Goal: Information Seeking & Learning: Learn about a topic

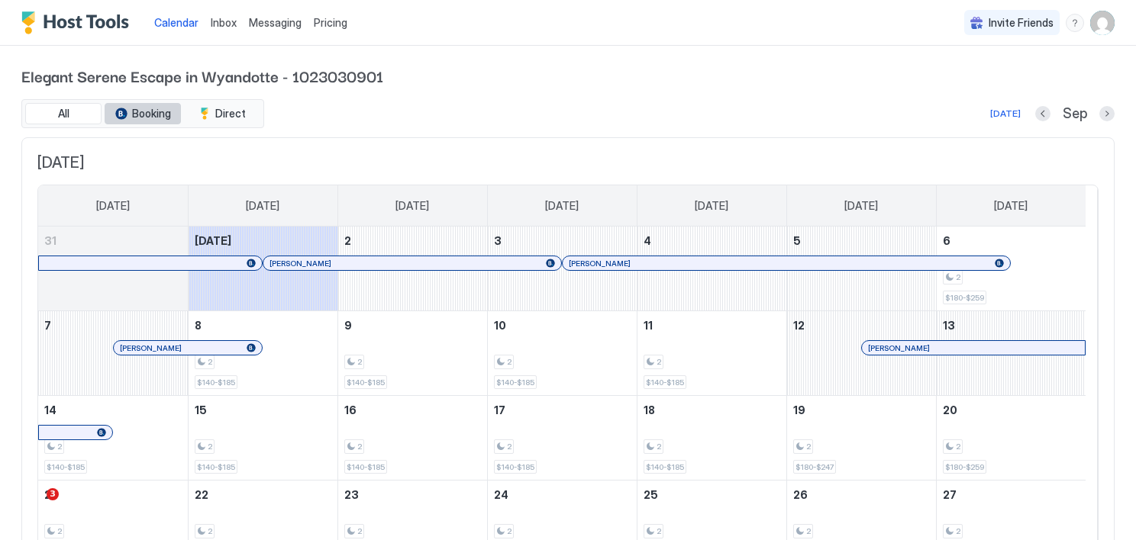
click at [143, 116] on span "Booking" at bounding box center [151, 114] width 39 height 14
click at [1035, 113] on button "Previous month" at bounding box center [1042, 113] width 15 height 15
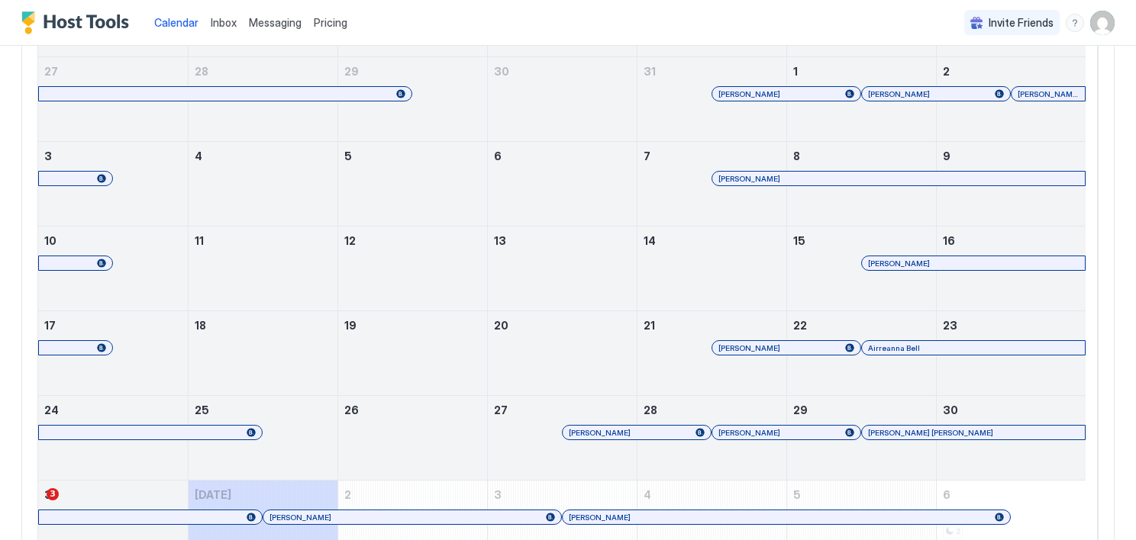
scroll to position [255, 0]
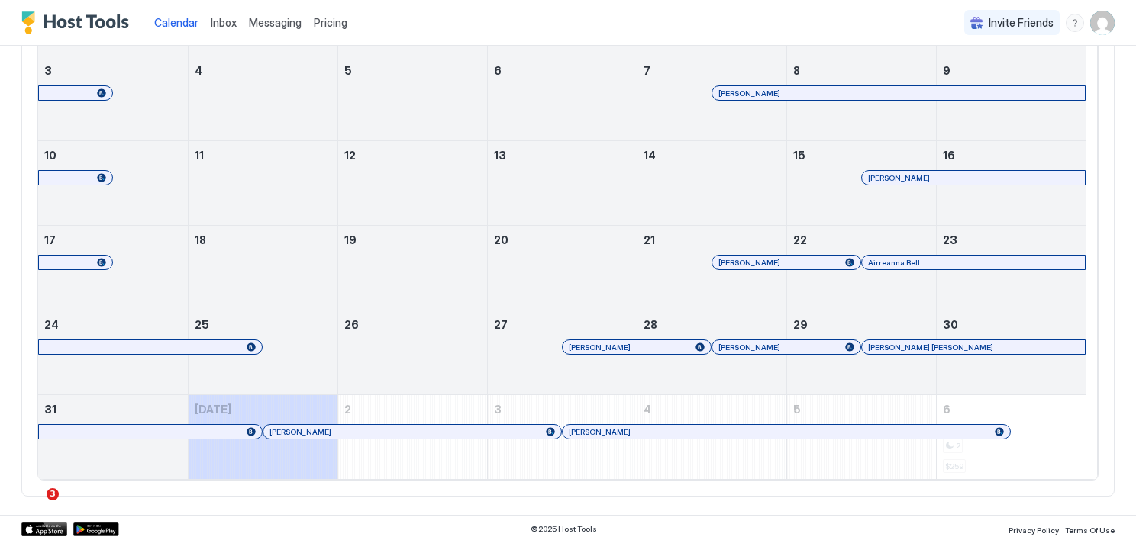
click at [548, 354] on div "[PERSON_NAME]" at bounding box center [562, 362] width 149 height 44
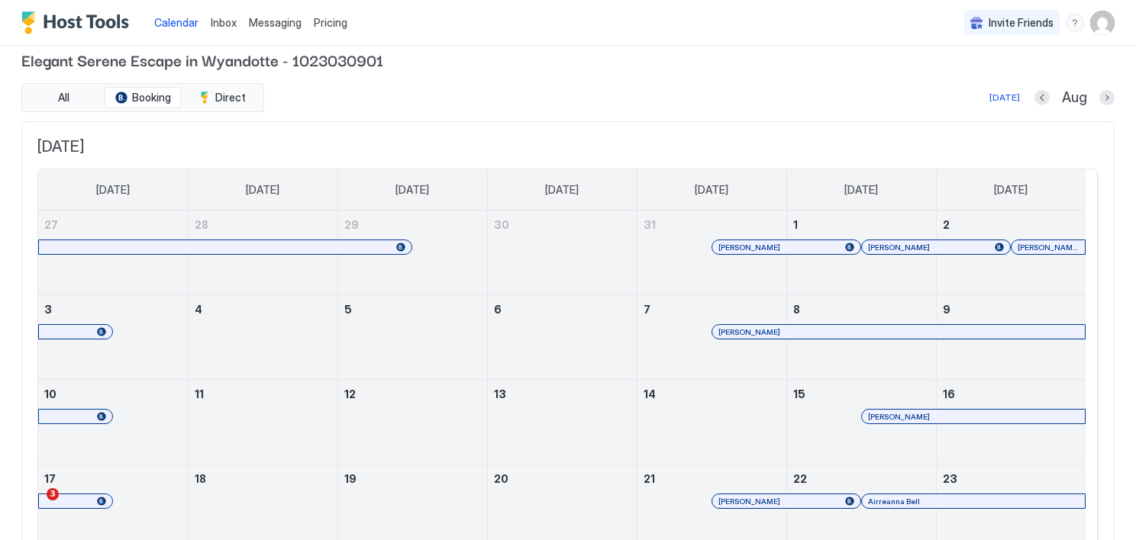
scroll to position [15, 0]
click at [1099, 98] on button "Next month" at bounding box center [1106, 99] width 15 height 15
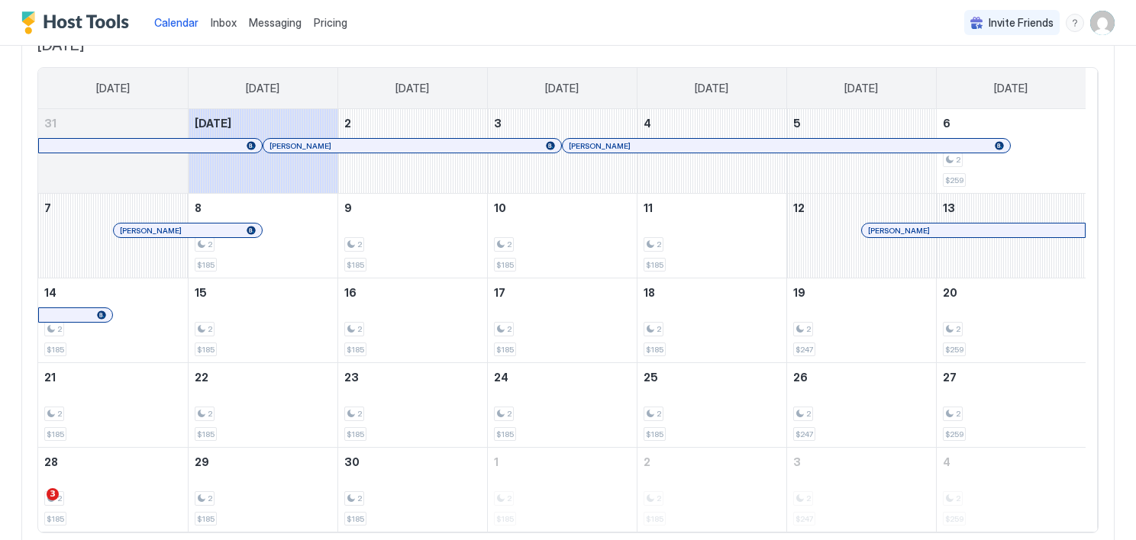
scroll to position [102, 0]
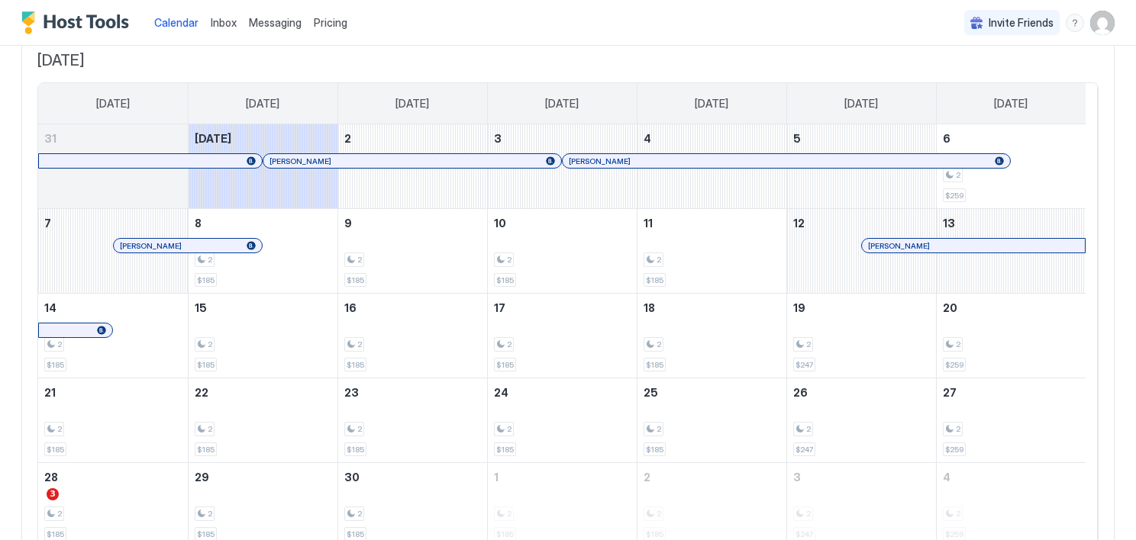
click at [338, 21] on span "Pricing" at bounding box center [331, 23] width 34 height 14
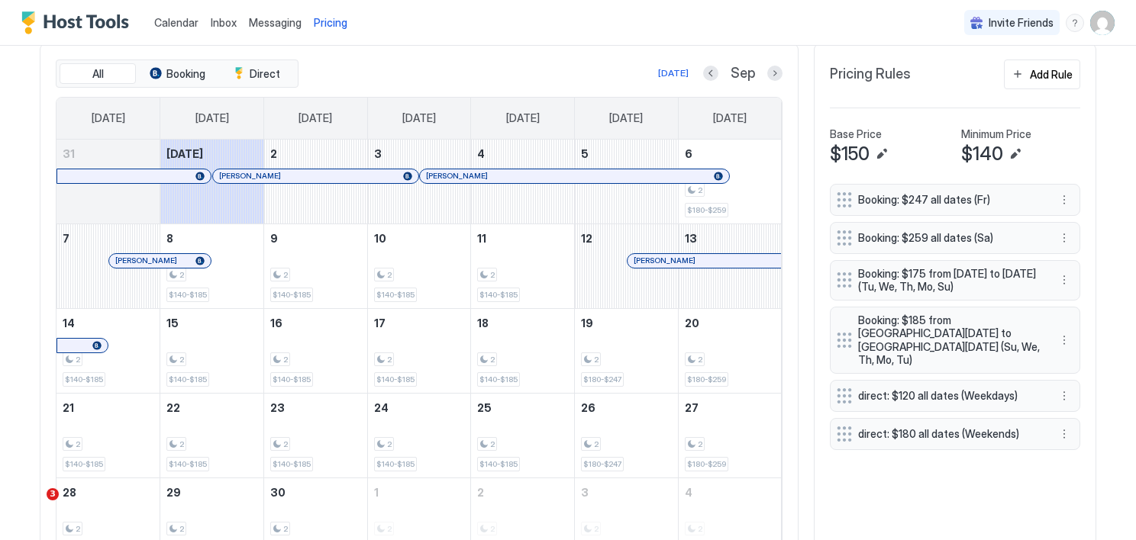
scroll to position [475, 0]
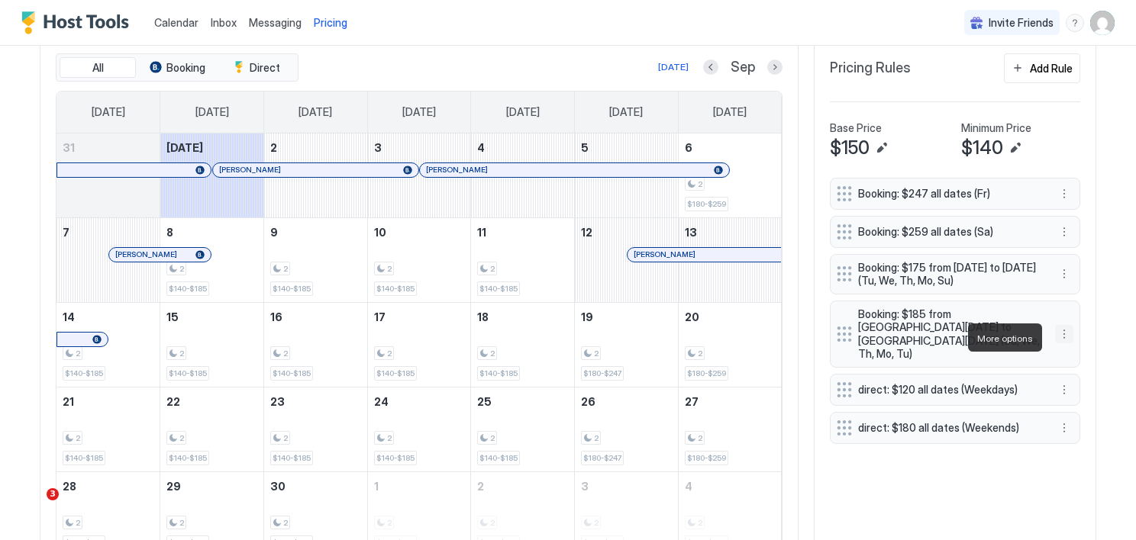
click at [1060, 330] on button "More options" at bounding box center [1064, 334] width 18 height 18
click at [1078, 351] on div "Edit" at bounding box center [1078, 359] width 57 height 24
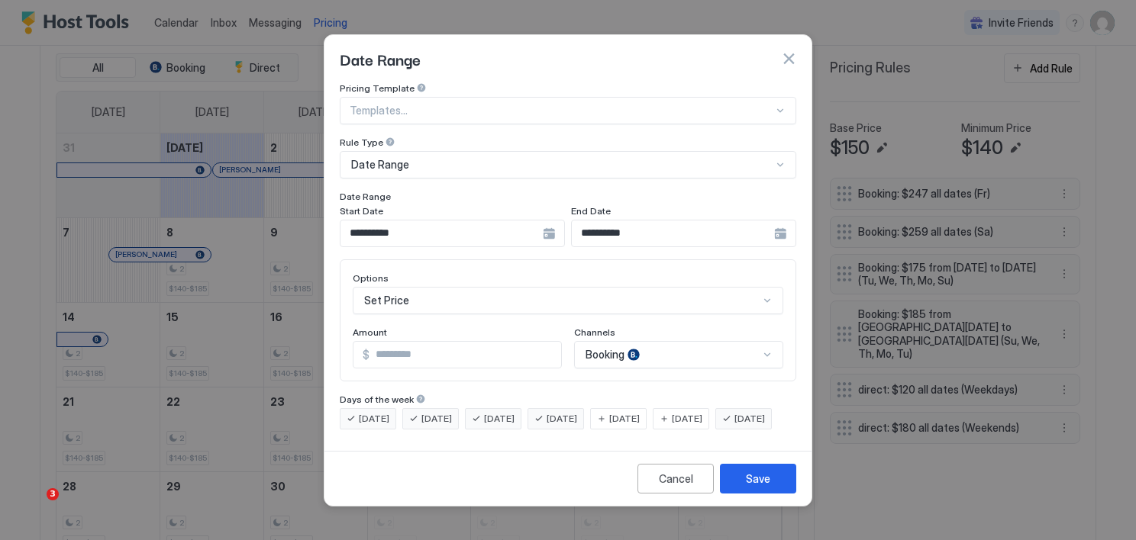
click at [395, 346] on input "***" at bounding box center [465, 355] width 192 height 26
type input "***"
click at [768, 482] on div "Save" at bounding box center [758, 479] width 24 height 16
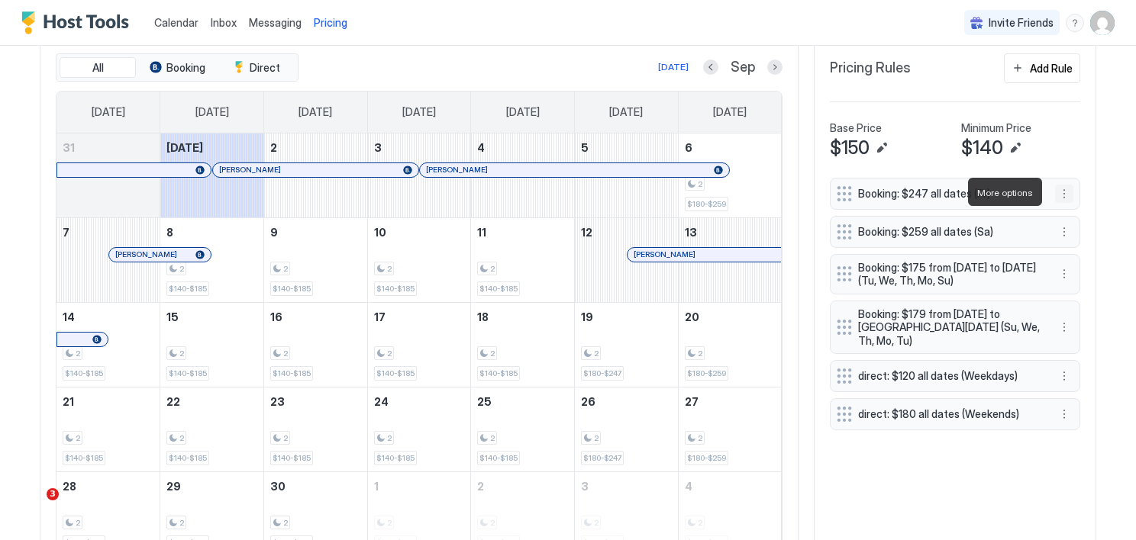
click at [1061, 186] on button "More options" at bounding box center [1064, 194] width 18 height 18
click at [1086, 211] on span "Edit" at bounding box center [1081, 213] width 17 height 11
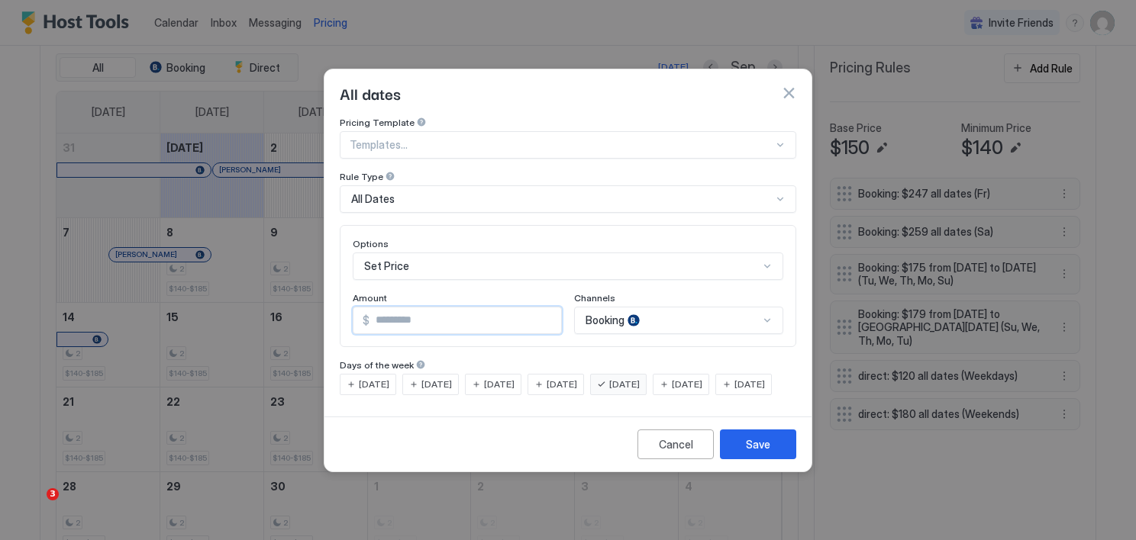
click at [415, 308] on input "***" at bounding box center [465, 321] width 192 height 26
type input "***"
click at [759, 453] on div "Save" at bounding box center [758, 445] width 24 height 16
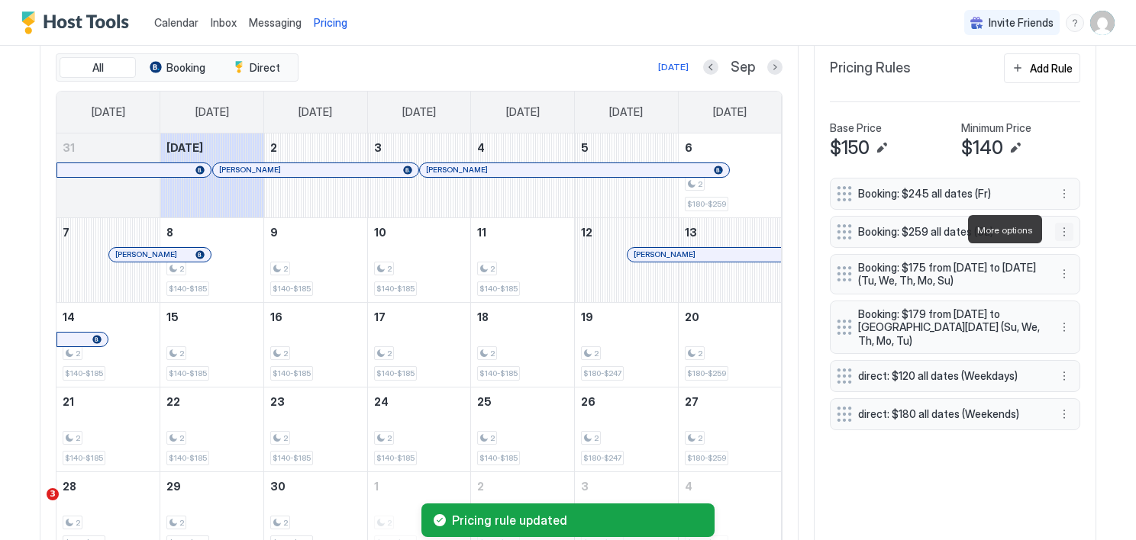
click at [1060, 230] on button "More options" at bounding box center [1064, 232] width 18 height 18
click at [1082, 247] on span "Edit" at bounding box center [1081, 250] width 17 height 11
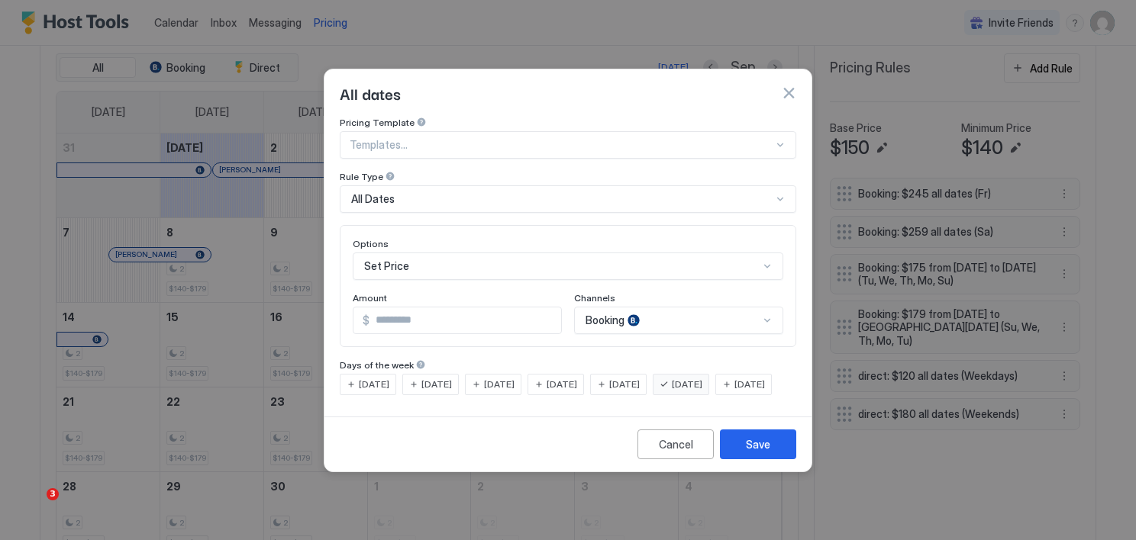
click at [402, 308] on input "***" at bounding box center [465, 321] width 192 height 26
type input "***"
click at [769, 449] on div "Save" at bounding box center [758, 445] width 24 height 16
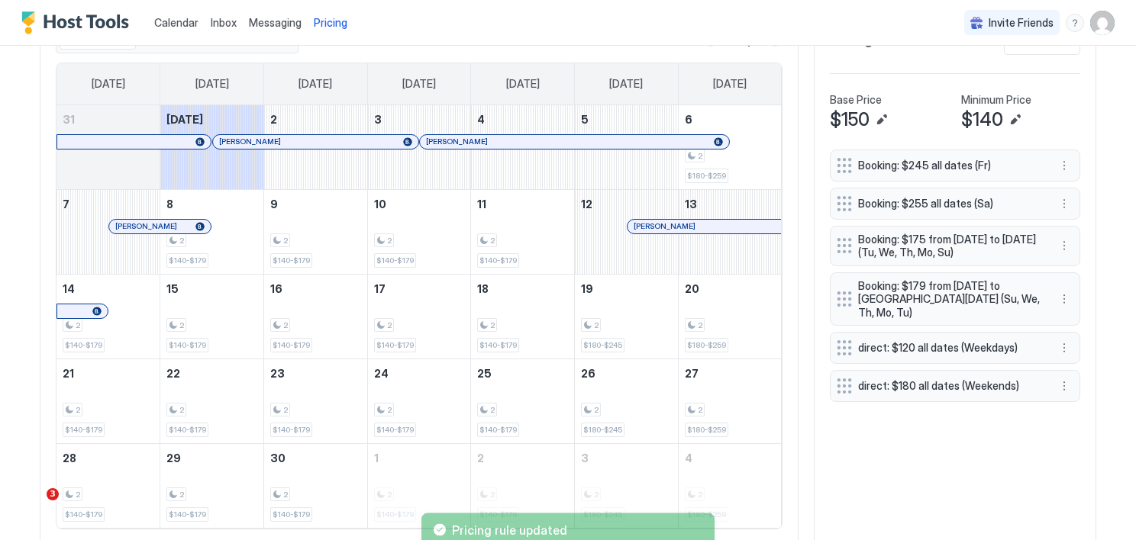
scroll to position [547, 0]
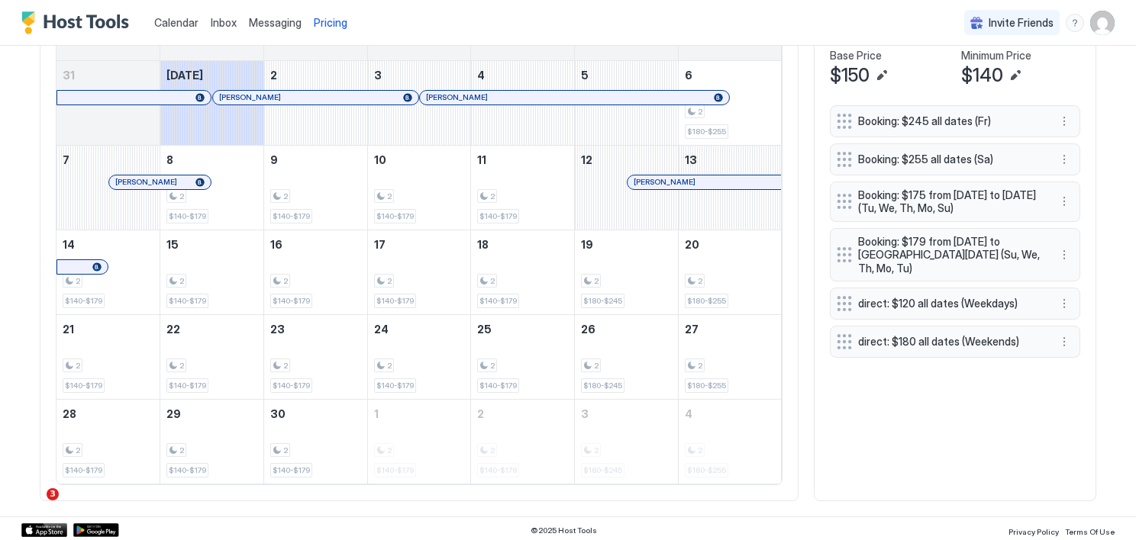
click at [162, 92] on div at bounding box center [168, 98] width 12 height 12
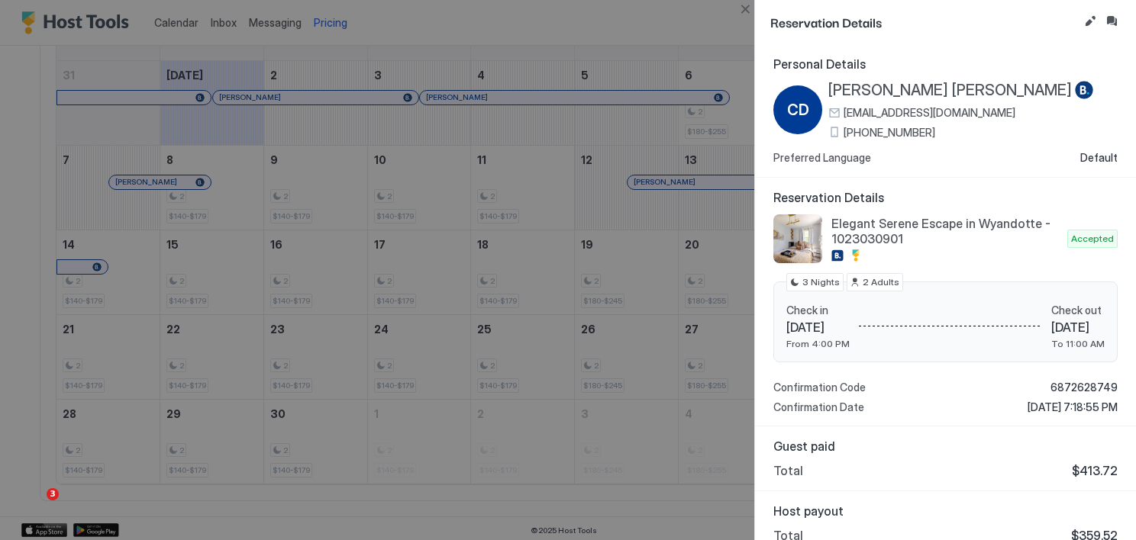
click at [286, 95] on div at bounding box center [568, 270] width 1136 height 540
click at [698, 507] on div at bounding box center [568, 270] width 1136 height 540
click at [327, 92] on div at bounding box center [568, 270] width 1136 height 540
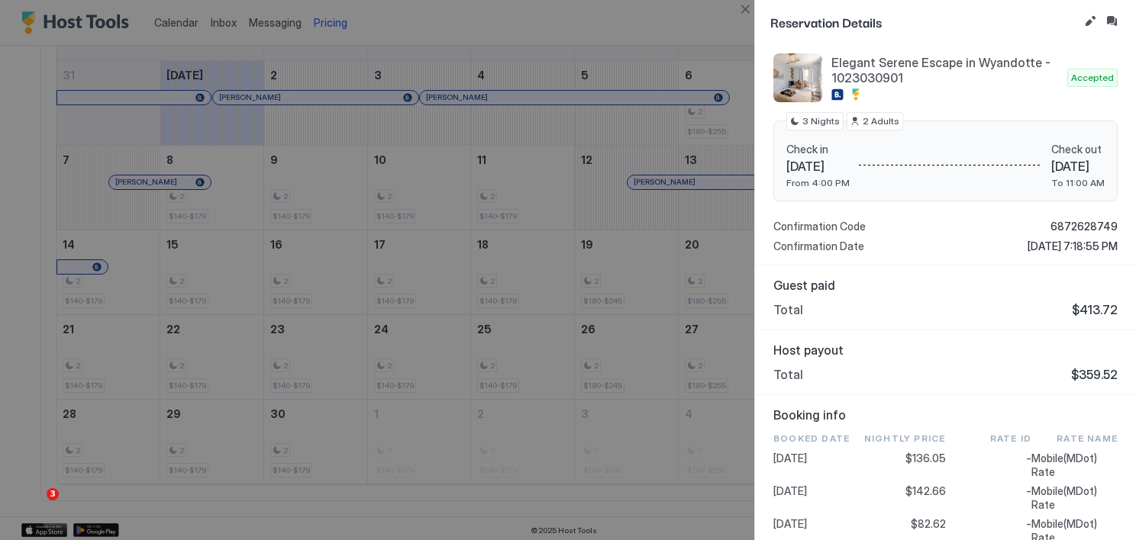
scroll to position [0, 0]
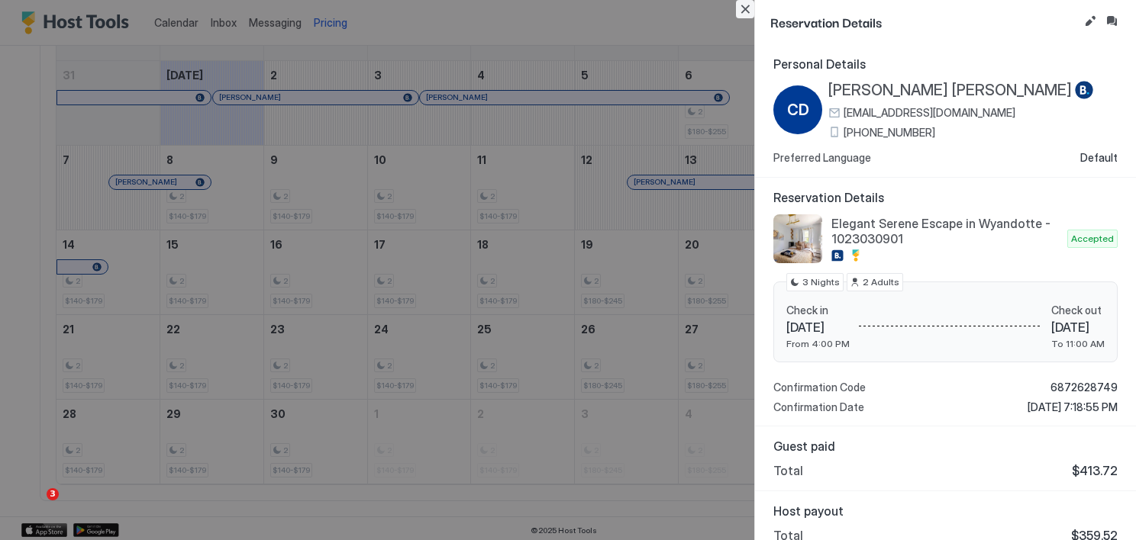
click at [742, 8] on button "Close" at bounding box center [745, 9] width 18 height 18
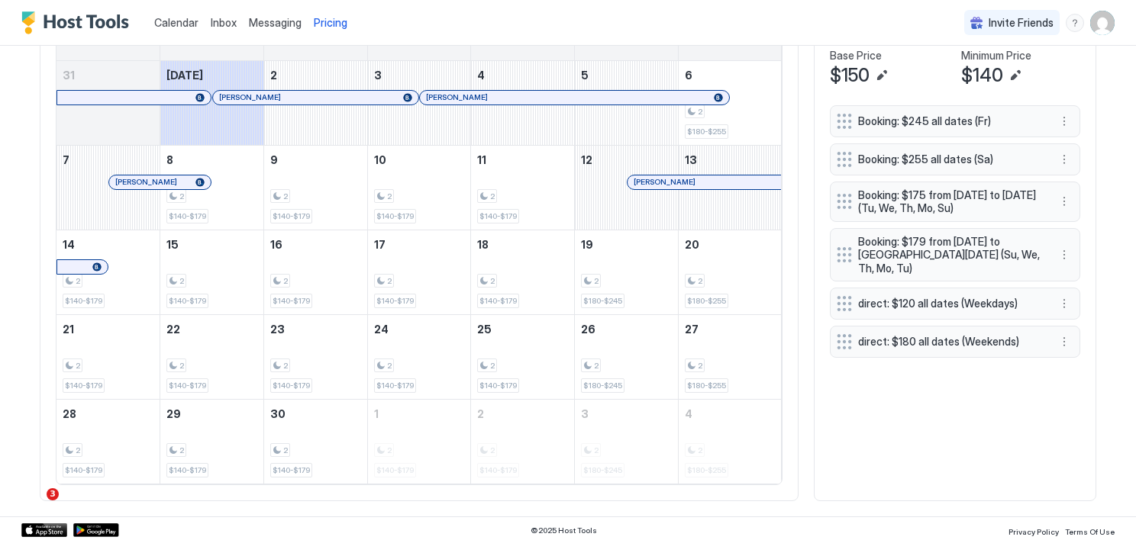
click at [345, 102] on link "[PERSON_NAME]" at bounding box center [315, 97] width 207 height 15
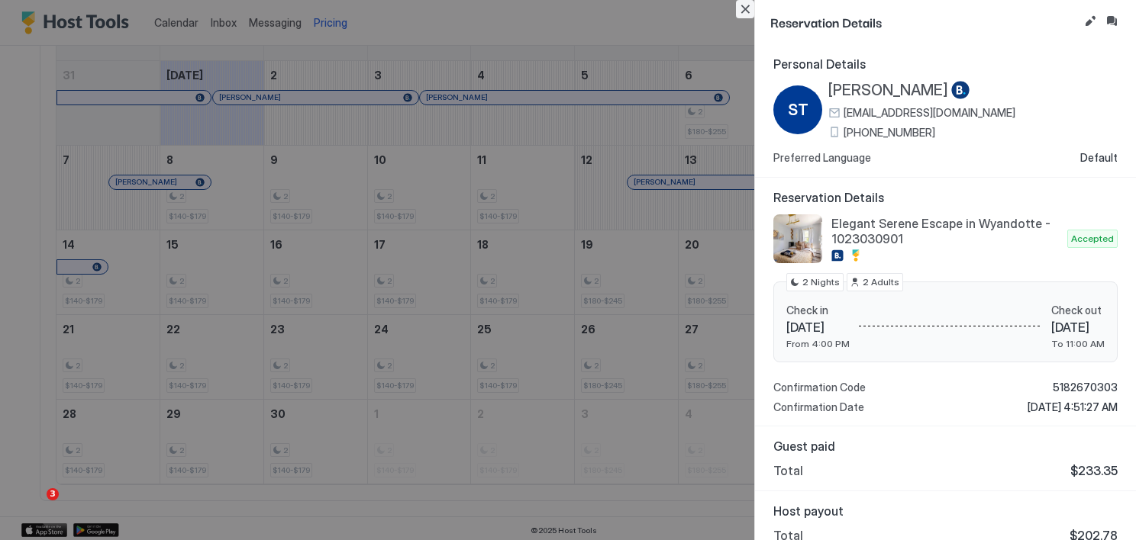
click at [746, 7] on button "Close" at bounding box center [745, 9] width 18 height 18
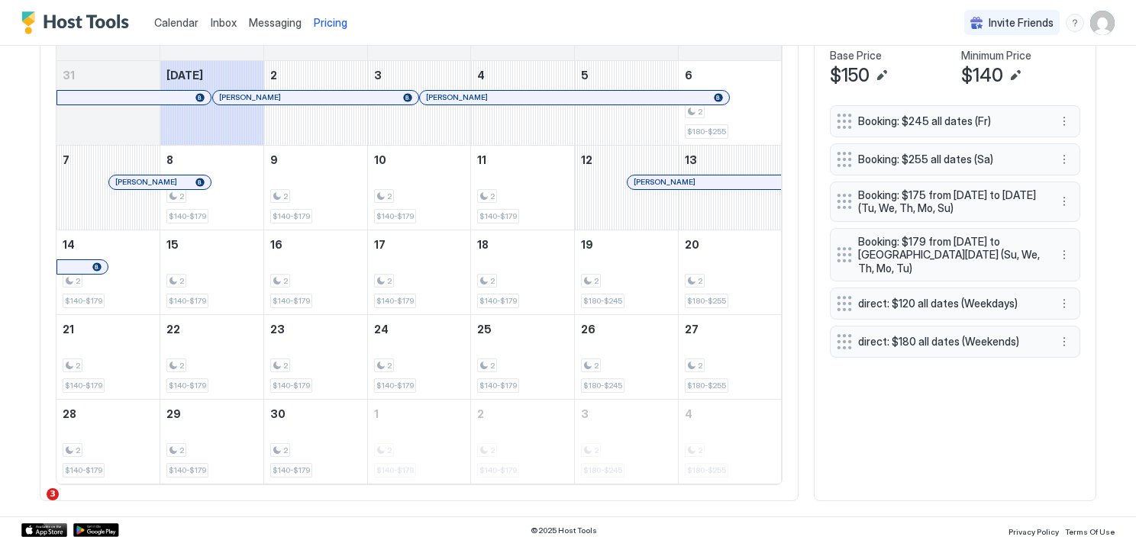
click at [635, 95] on div at bounding box center [641, 98] width 12 height 12
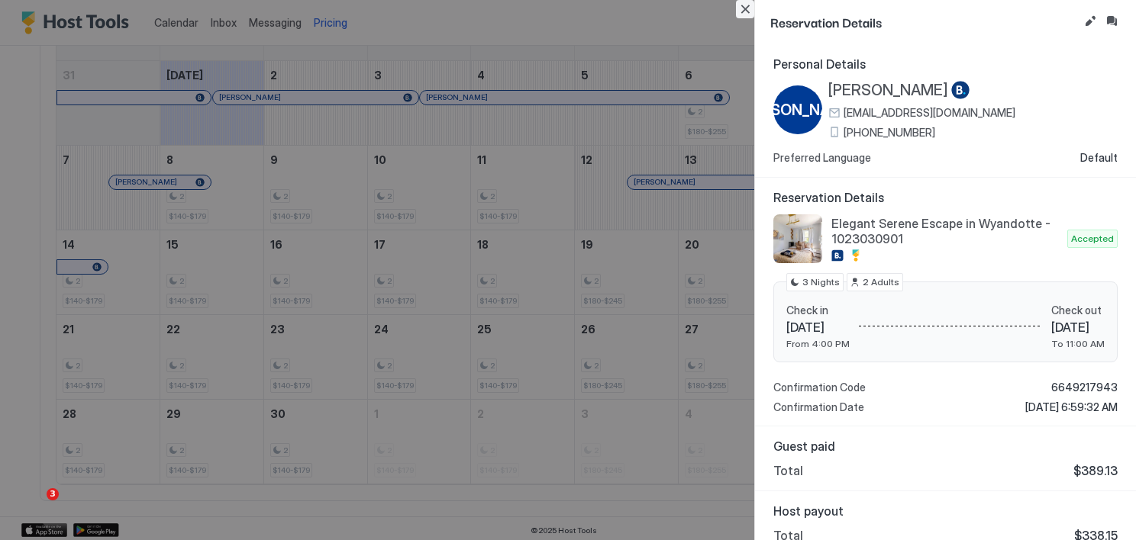
click at [745, 6] on button "Close" at bounding box center [745, 9] width 18 height 18
